Goal: Check status: Check status

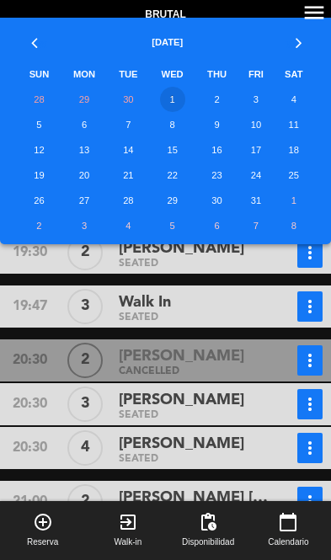
click at [172, 101] on td "1" at bounding box center [171, 99] width 47 height 25
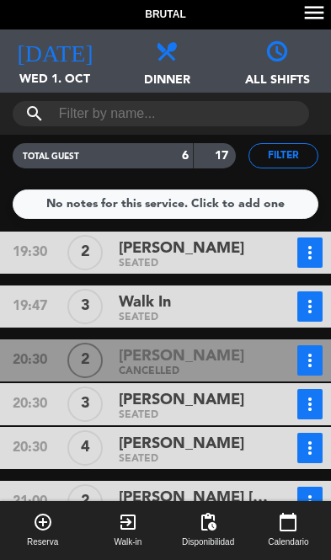
click at [35, 67] on div "[DATE] Wed 1. Oct [DATE]" at bounding box center [55, 60] width 110 height 63
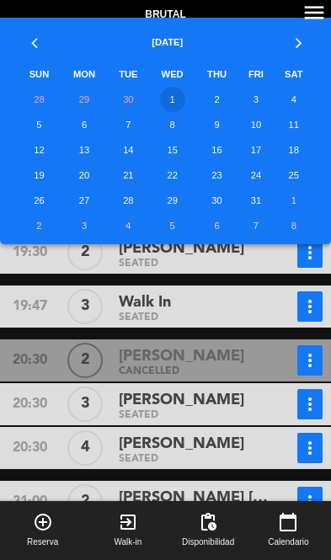
click at [177, 102] on td "1" at bounding box center [171, 99] width 47 height 25
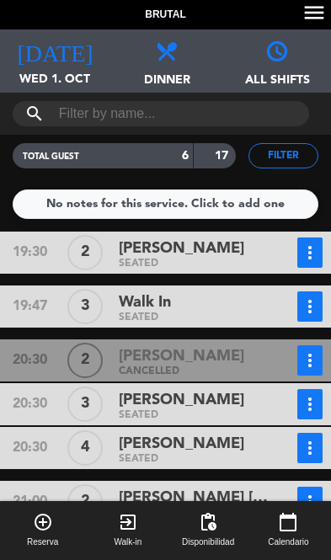
click at [51, 50] on icon "[DATE]" at bounding box center [55, 50] width 76 height 24
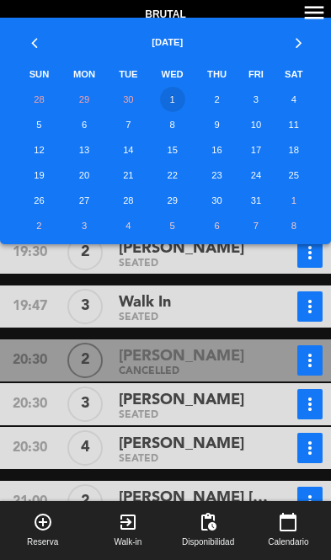
click at [184, 133] on td "8" at bounding box center [171, 124] width 47 height 25
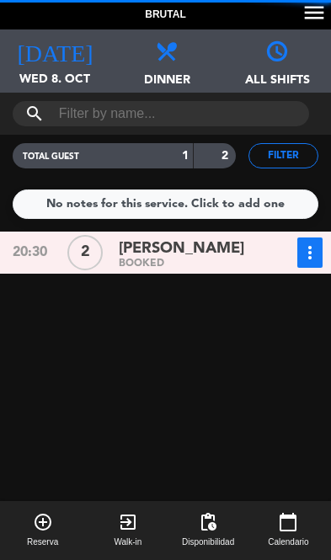
click at [55, 59] on icon "[DATE]" at bounding box center [55, 50] width 76 height 24
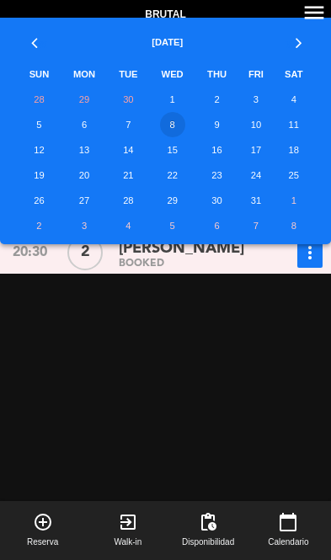
click at [302, 97] on td "4" at bounding box center [295, 99] width 40 height 25
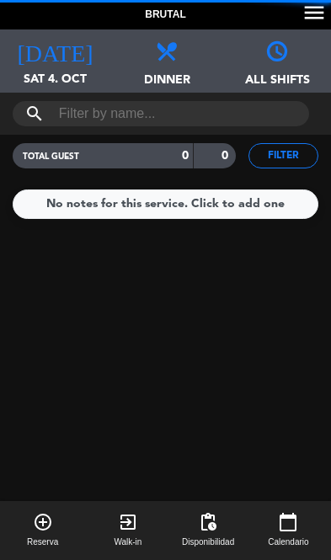
click at [55, 61] on icon "[DATE]" at bounding box center [55, 50] width 76 height 24
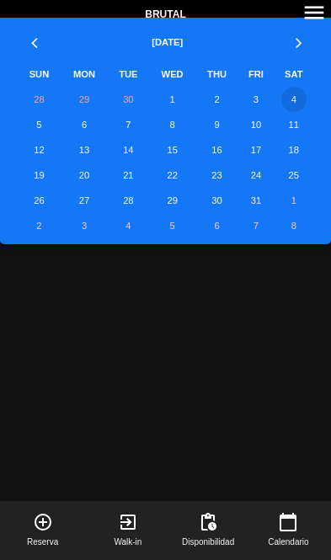
click at [262, 99] on td "3" at bounding box center [256, 99] width 36 height 25
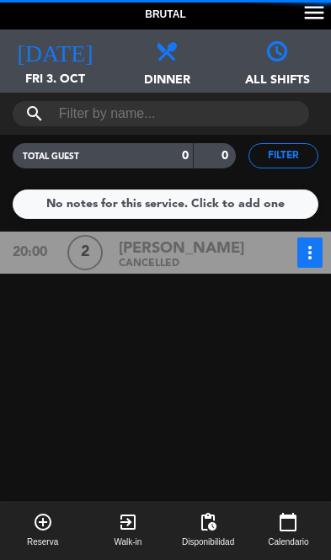
click at [57, 58] on icon "[DATE]" at bounding box center [55, 50] width 76 height 24
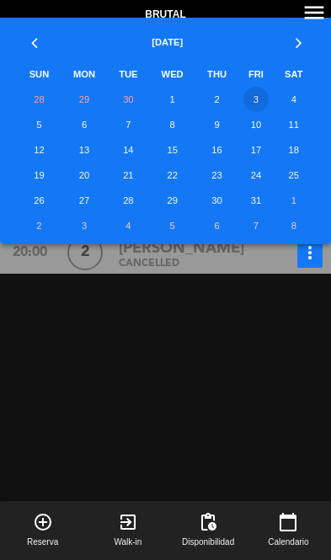
click at [233, 106] on td "2" at bounding box center [217, 99] width 42 height 25
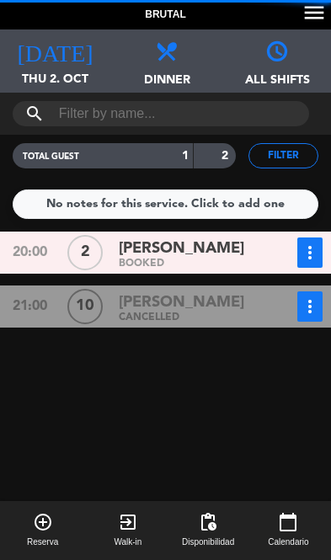
click at [56, 63] on div "[DATE] Thu 2. Oct [DATE]" at bounding box center [55, 60] width 110 height 63
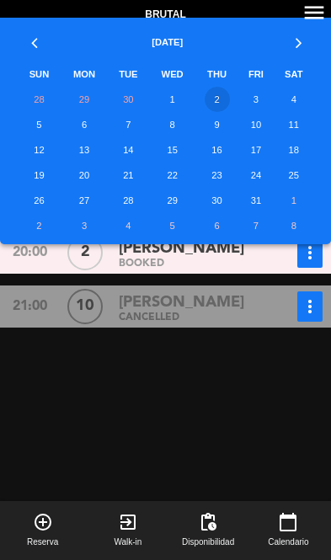
click at [176, 107] on td "1" at bounding box center [171, 99] width 47 height 25
